Goal: Find specific page/section: Find specific page/section

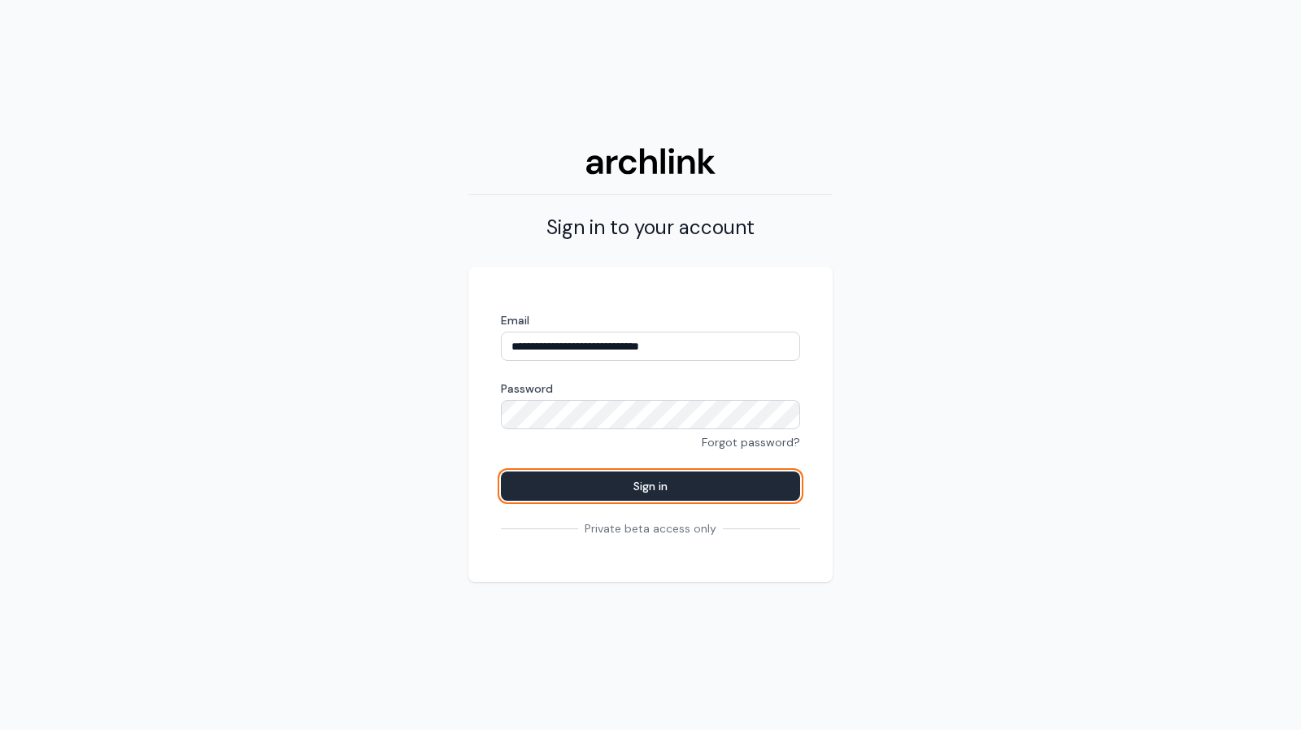
click at [641, 482] on button "Sign in" at bounding box center [650, 486] width 299 height 29
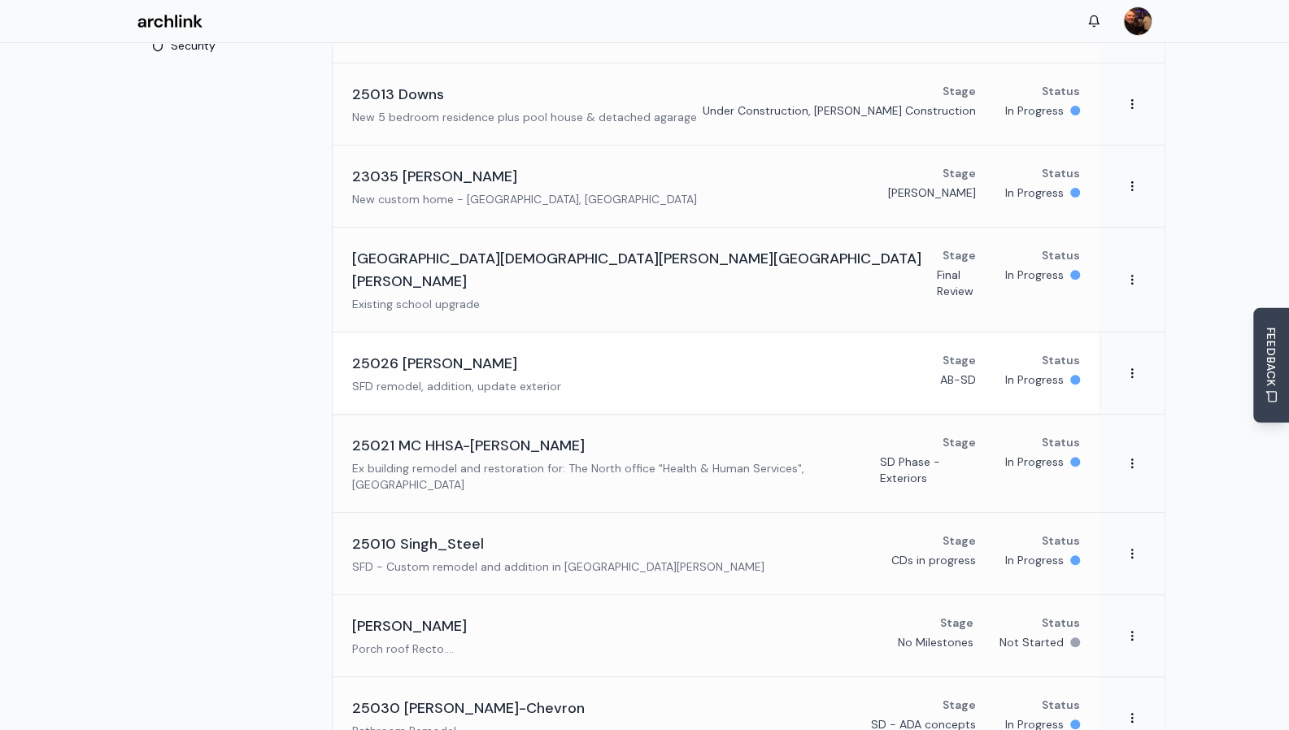
scroll to position [244, 0]
click at [477, 434] on h3 "25021 MC HHSA-[PERSON_NAME]" at bounding box center [468, 445] width 233 height 23
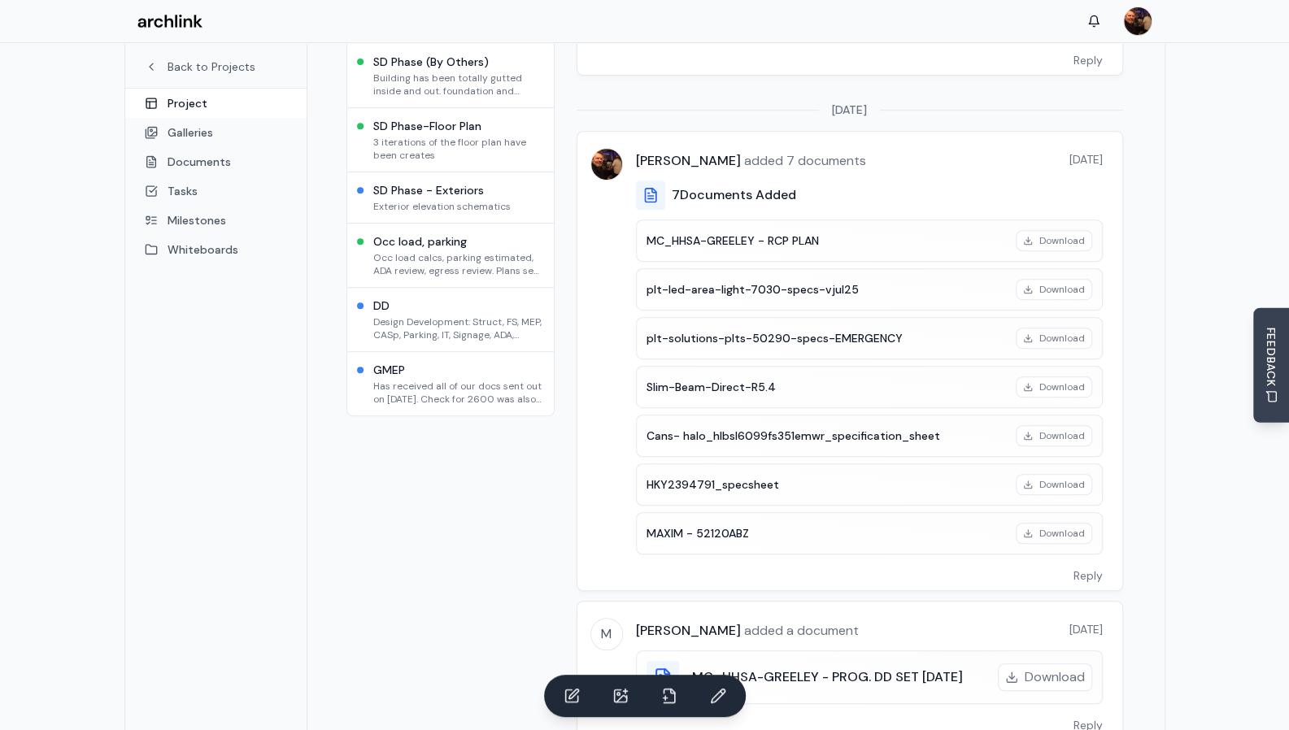
scroll to position [407, 0]
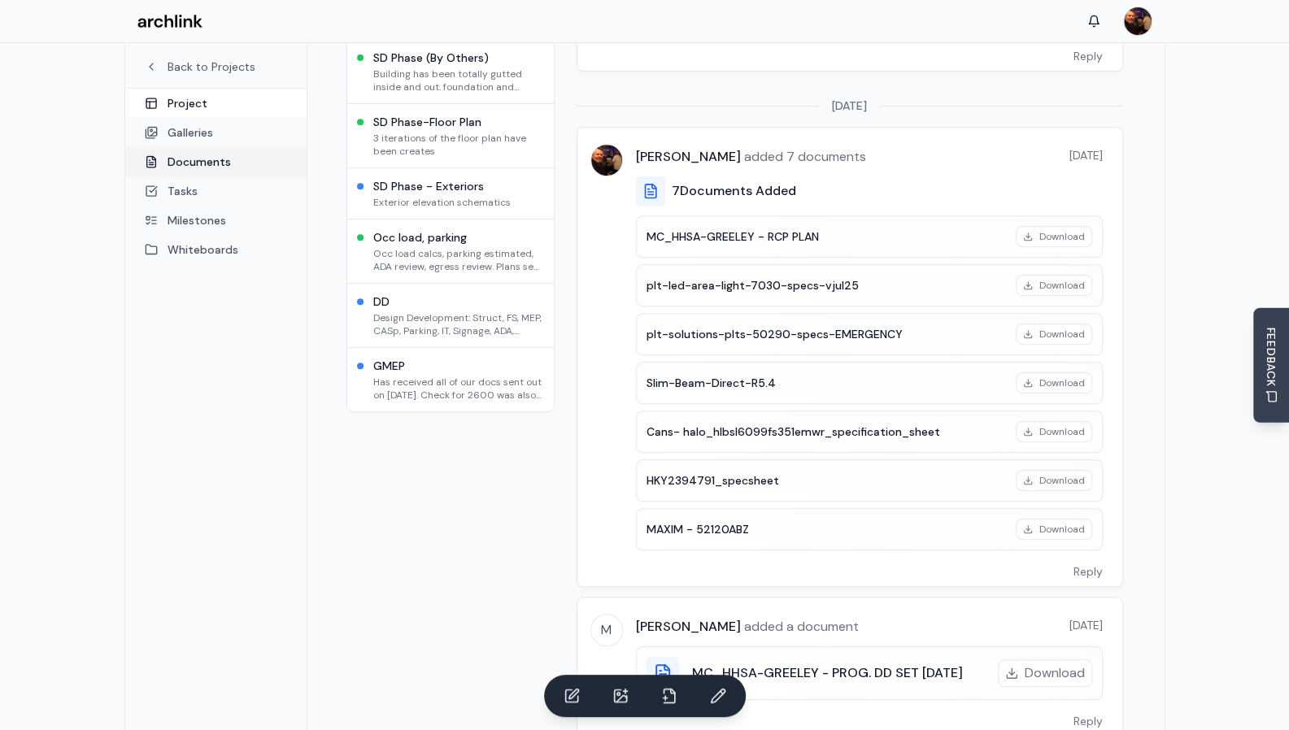
click at [203, 160] on link "Documents" at bounding box center [215, 161] width 181 height 29
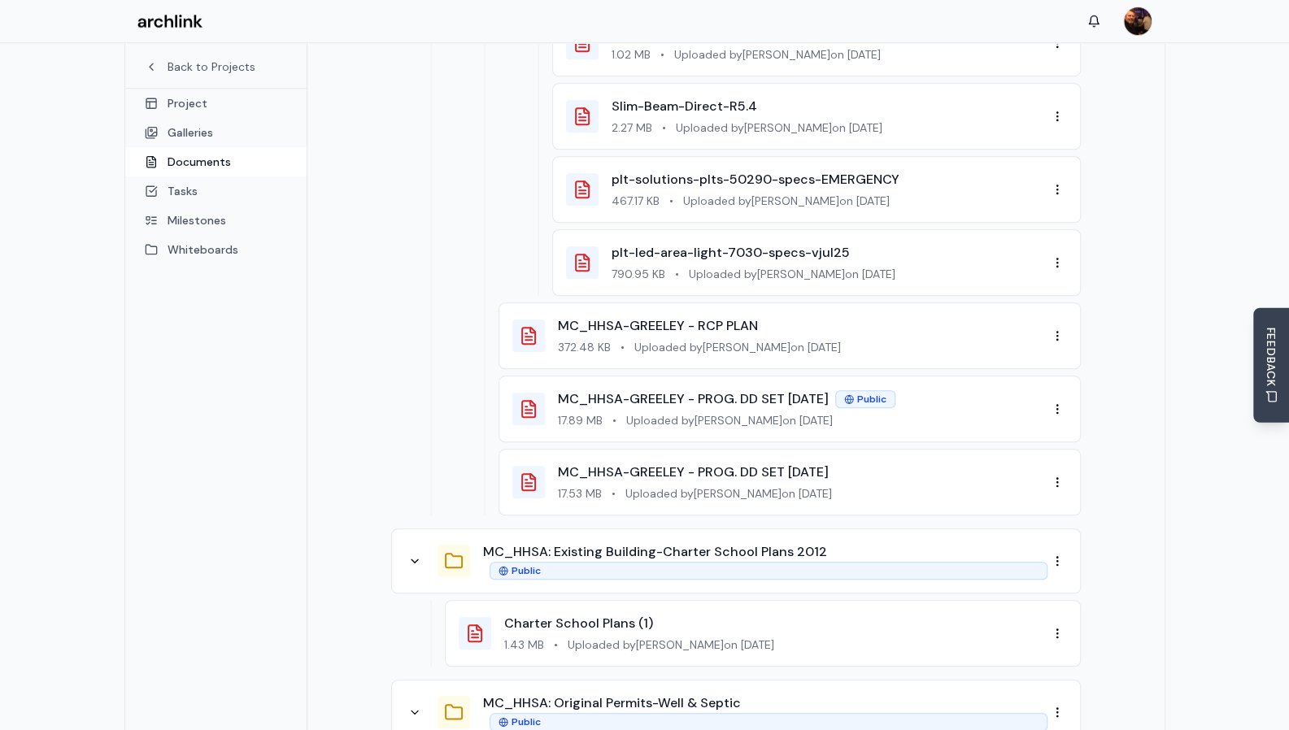
scroll to position [732, 0]
click at [726, 392] on link "MC_HHSA-GREELEY - PROG. DD SET [DATE]" at bounding box center [693, 400] width 271 height 17
